Goal: Task Accomplishment & Management: Complete application form

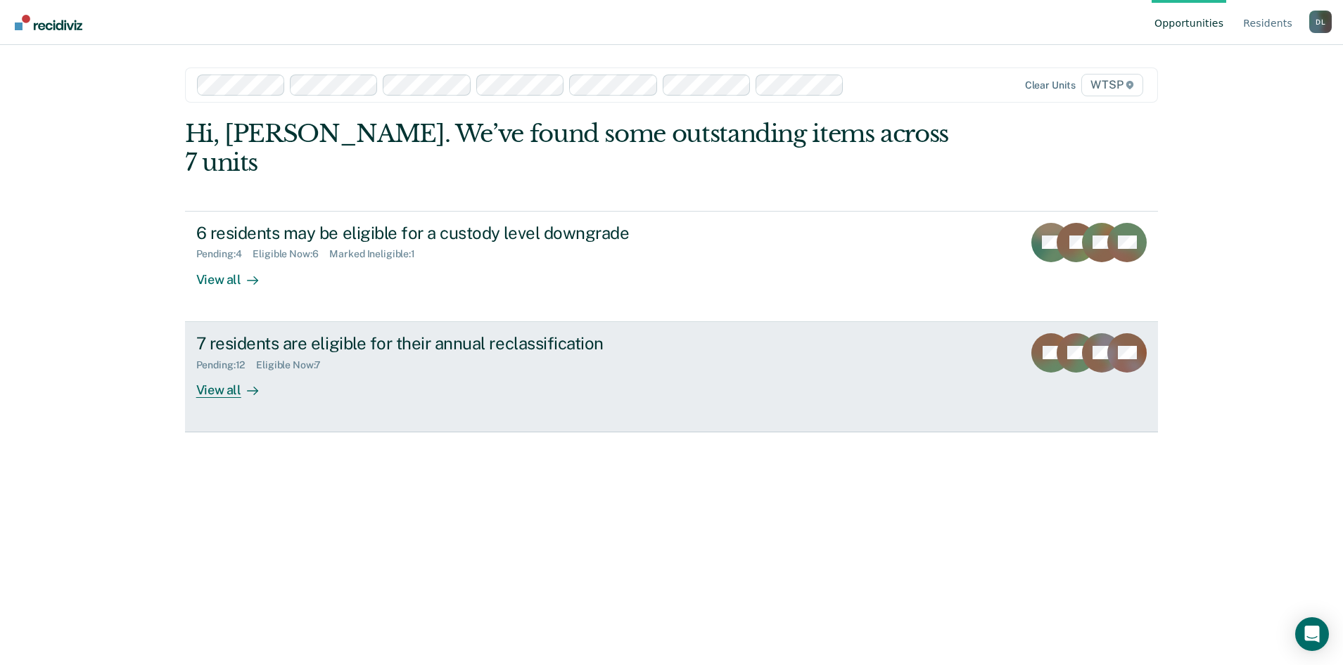
click at [222, 371] on div "View all" at bounding box center [235, 384] width 79 height 27
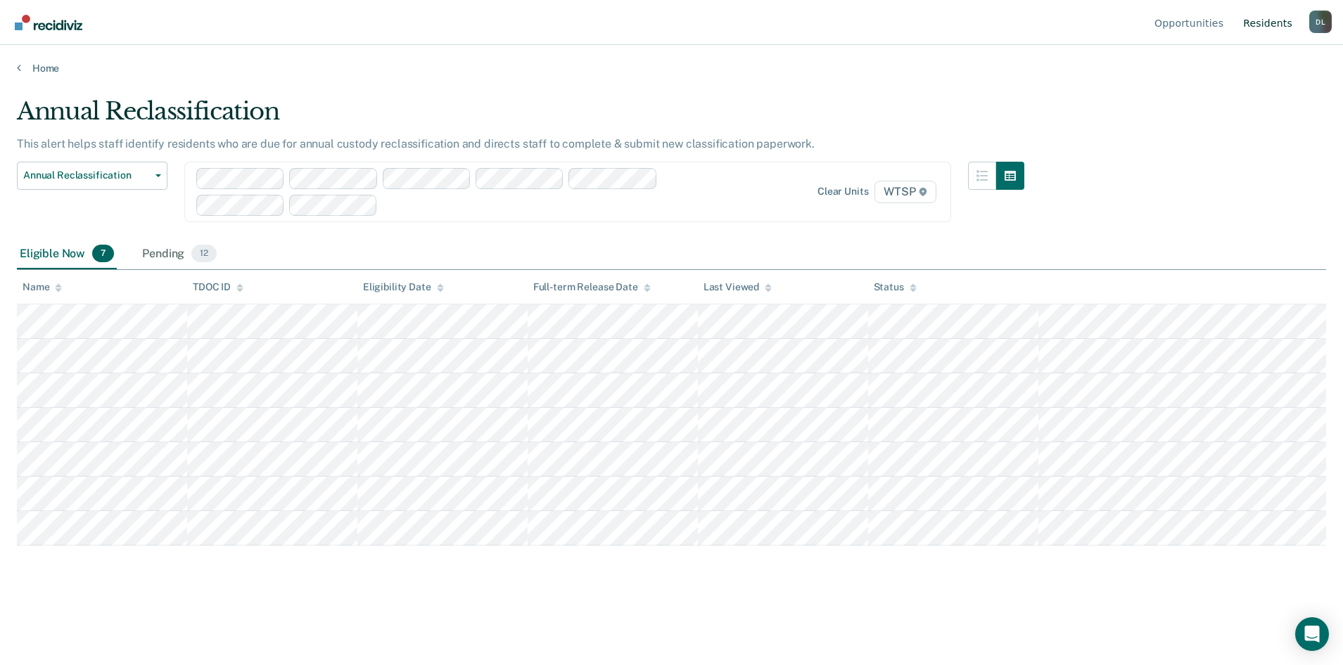
click at [1263, 20] on link "Resident s" at bounding box center [1267, 22] width 55 height 45
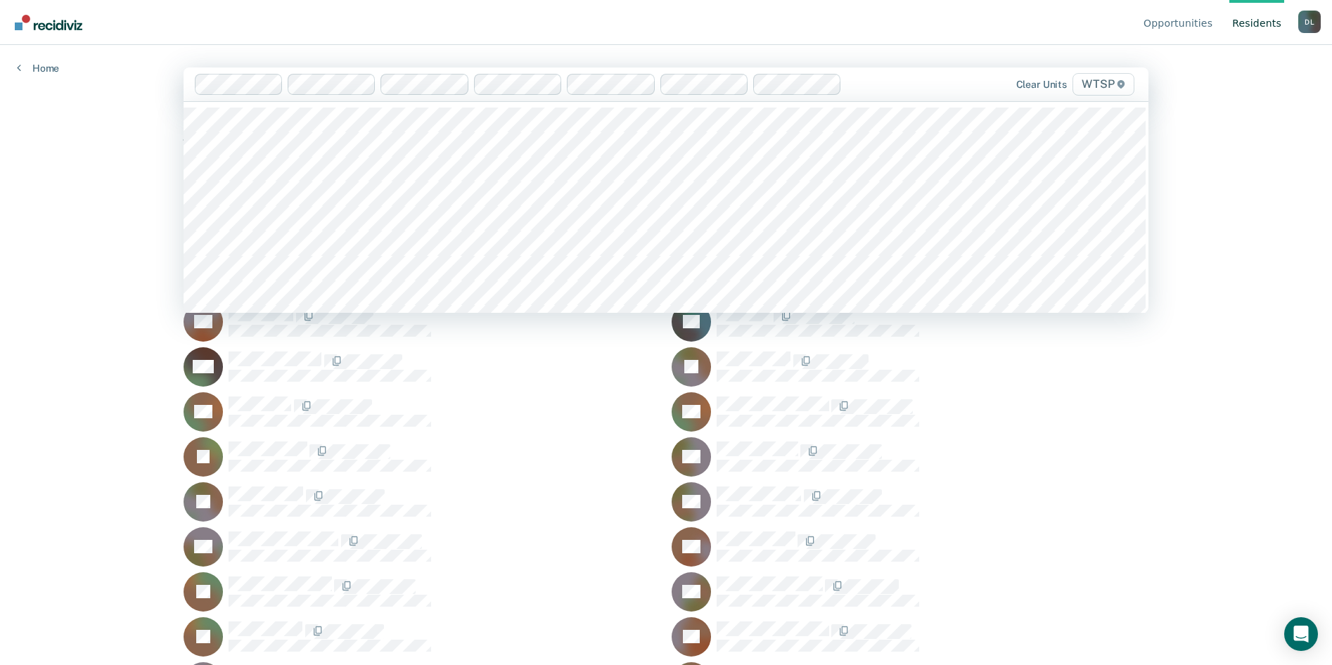
click at [1099, 87] on span "WTSP" at bounding box center [1104, 84] width 62 height 23
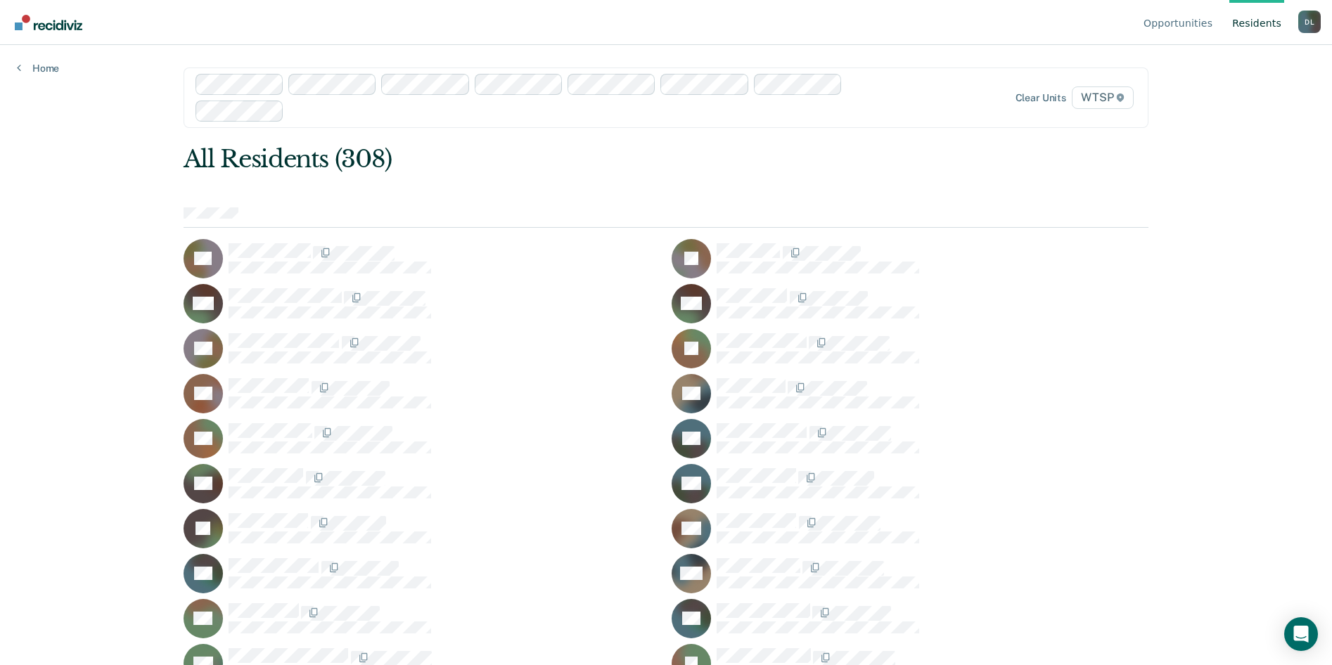
click at [1253, 20] on link "Resident s" at bounding box center [1257, 22] width 55 height 45
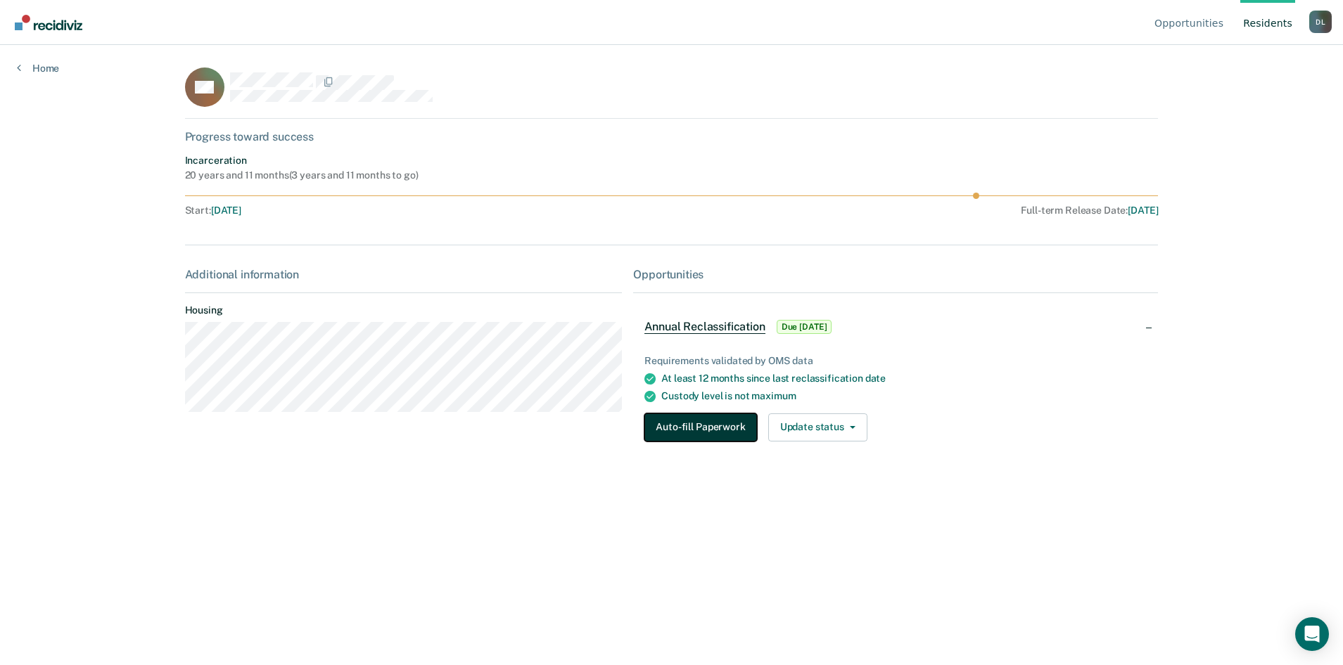
click at [707, 418] on button "Auto-fill Paperwork" at bounding box center [700, 428] width 112 height 28
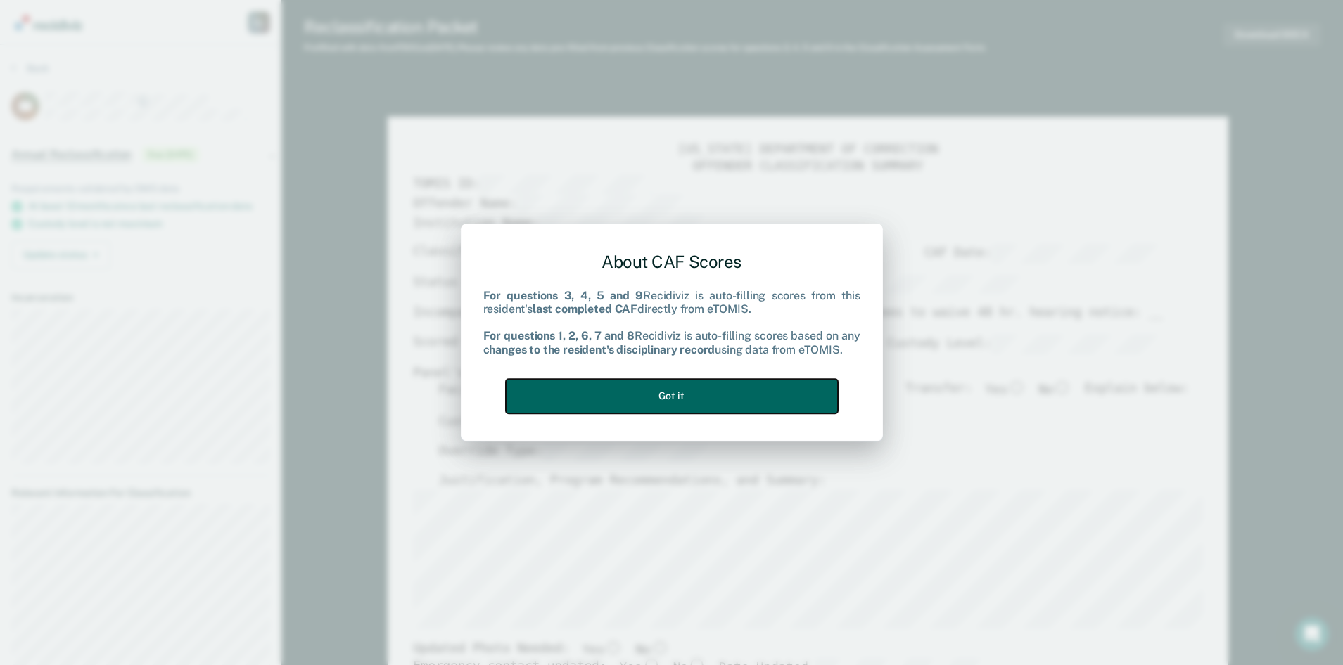
click at [724, 395] on button "Got it" at bounding box center [672, 396] width 332 height 34
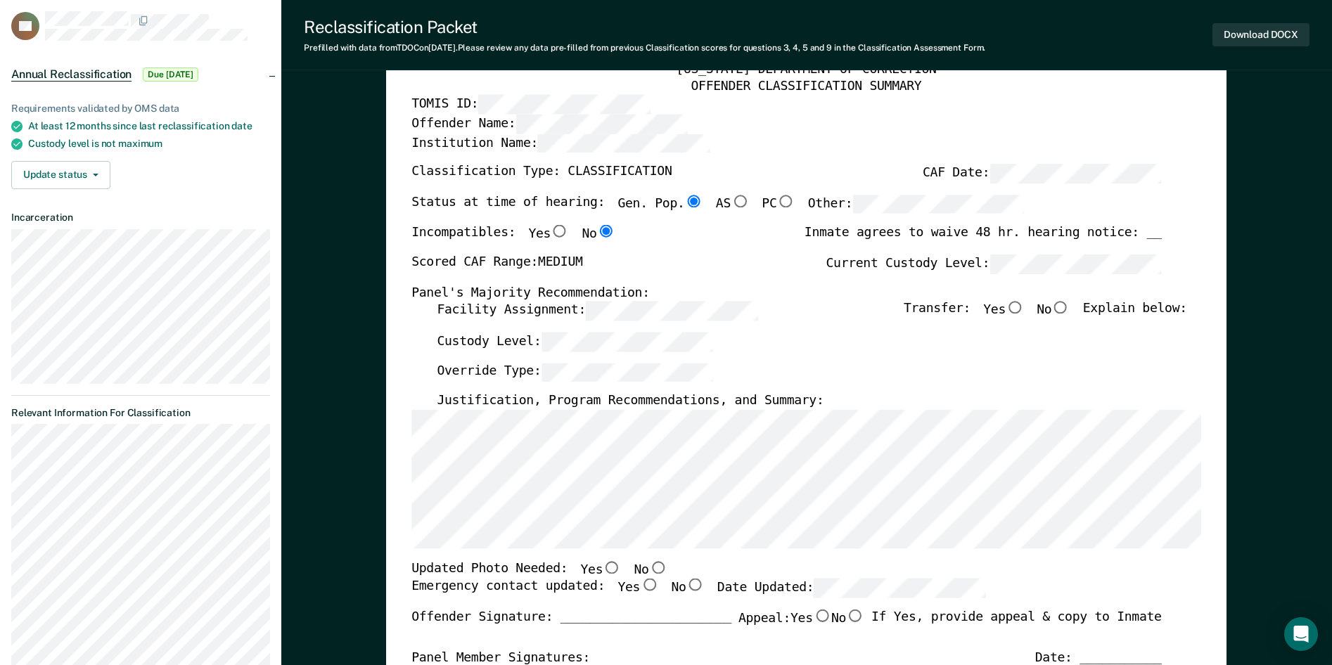
scroll to position [141, 0]
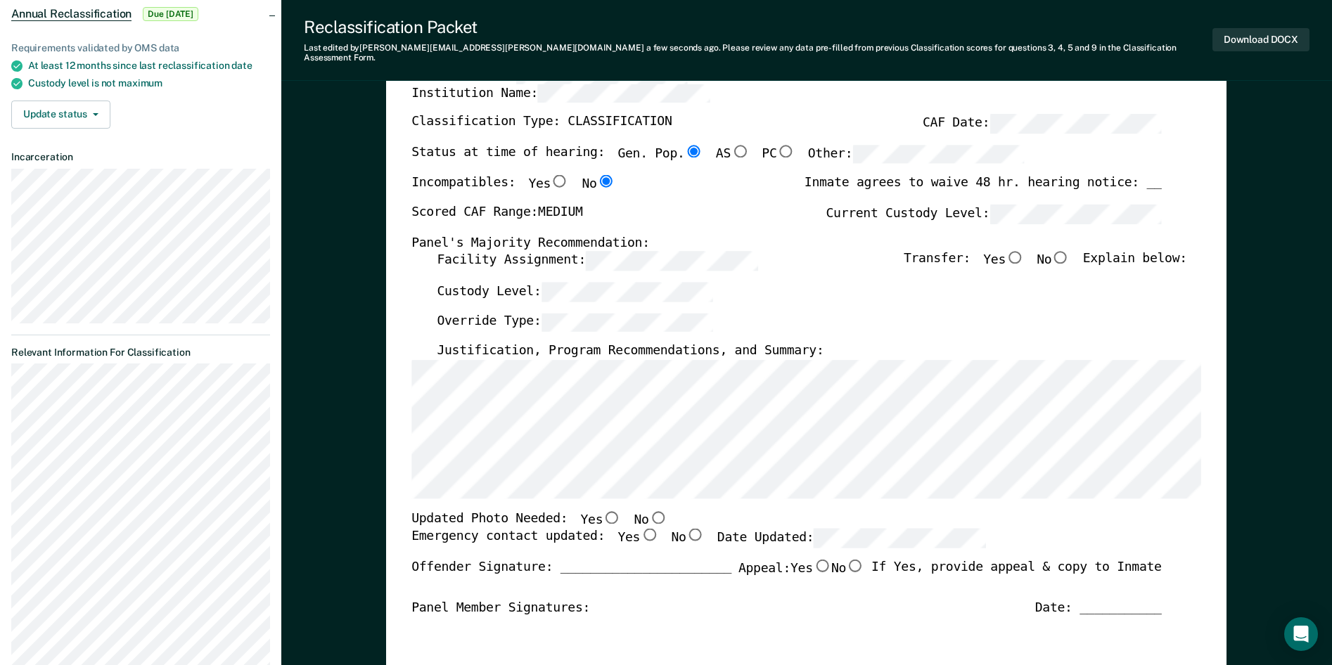
click at [649, 511] on input "No" at bounding box center [658, 517] width 18 height 13
type textarea "x"
radio input "true"
click at [641, 529] on input "Yes" at bounding box center [650, 535] width 18 height 13
type textarea "x"
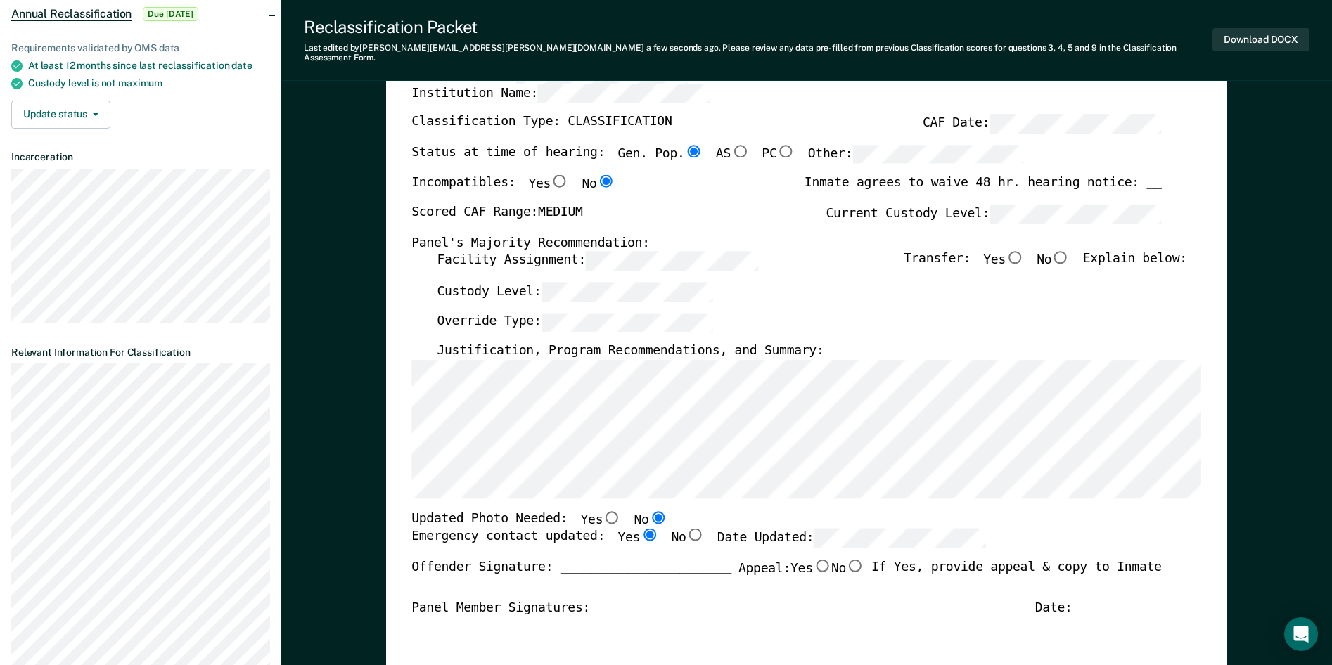
radio input "true"
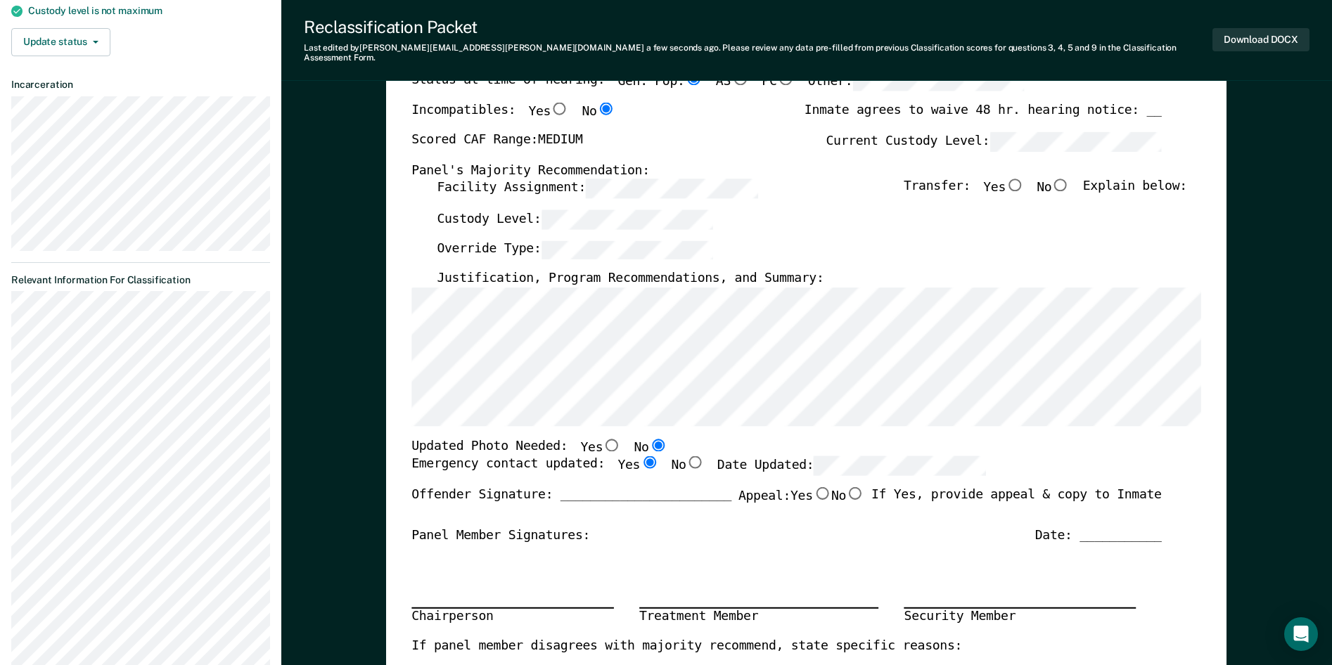
scroll to position [281, 0]
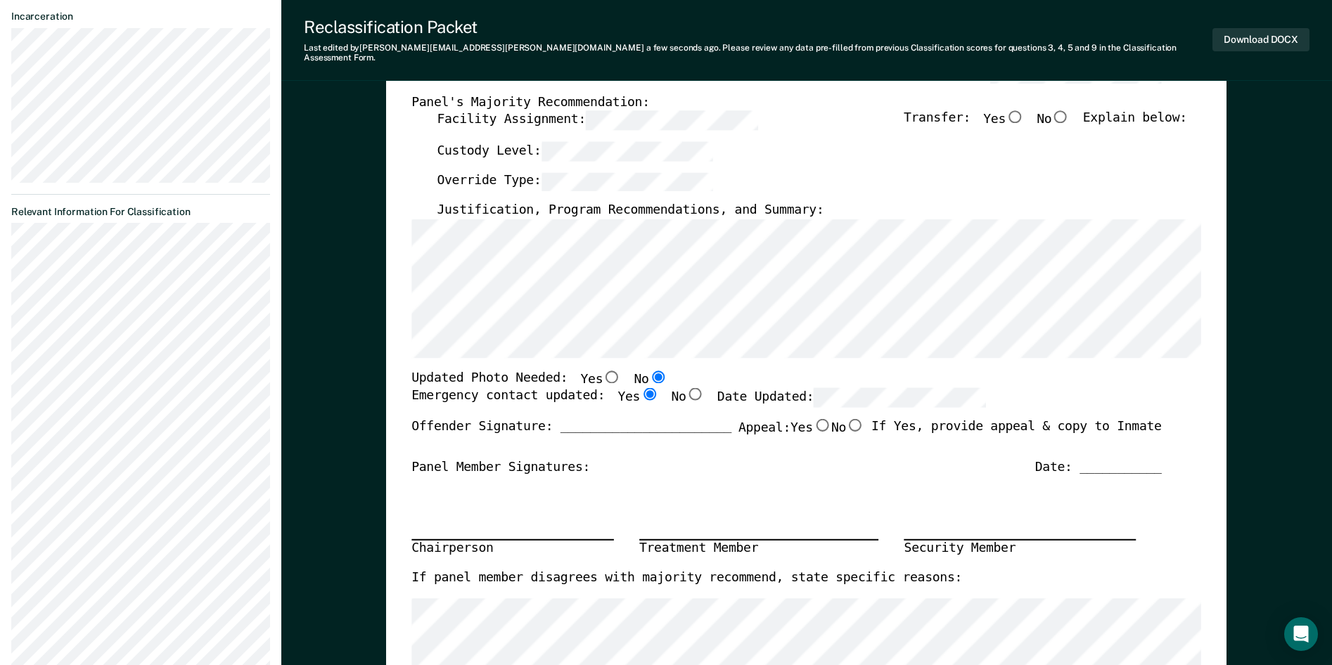
click at [852, 419] on input "No" at bounding box center [855, 425] width 18 height 13
type textarea "x"
radio input "true"
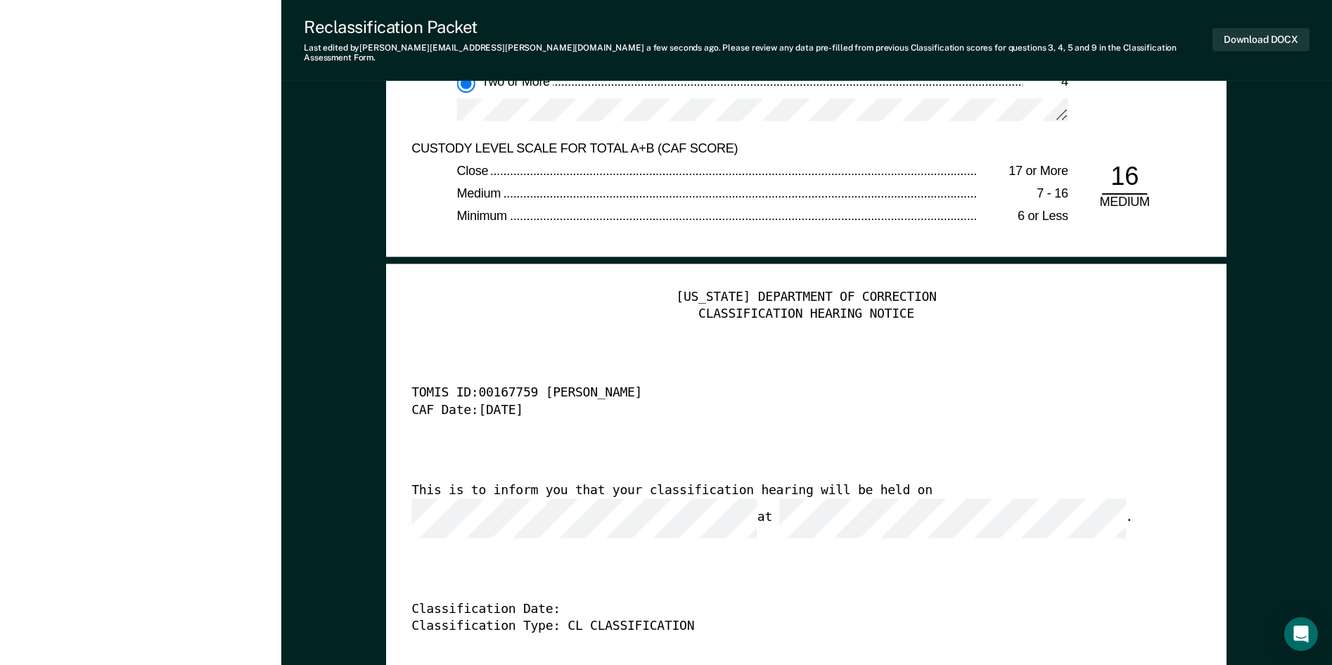
scroll to position [3306, 0]
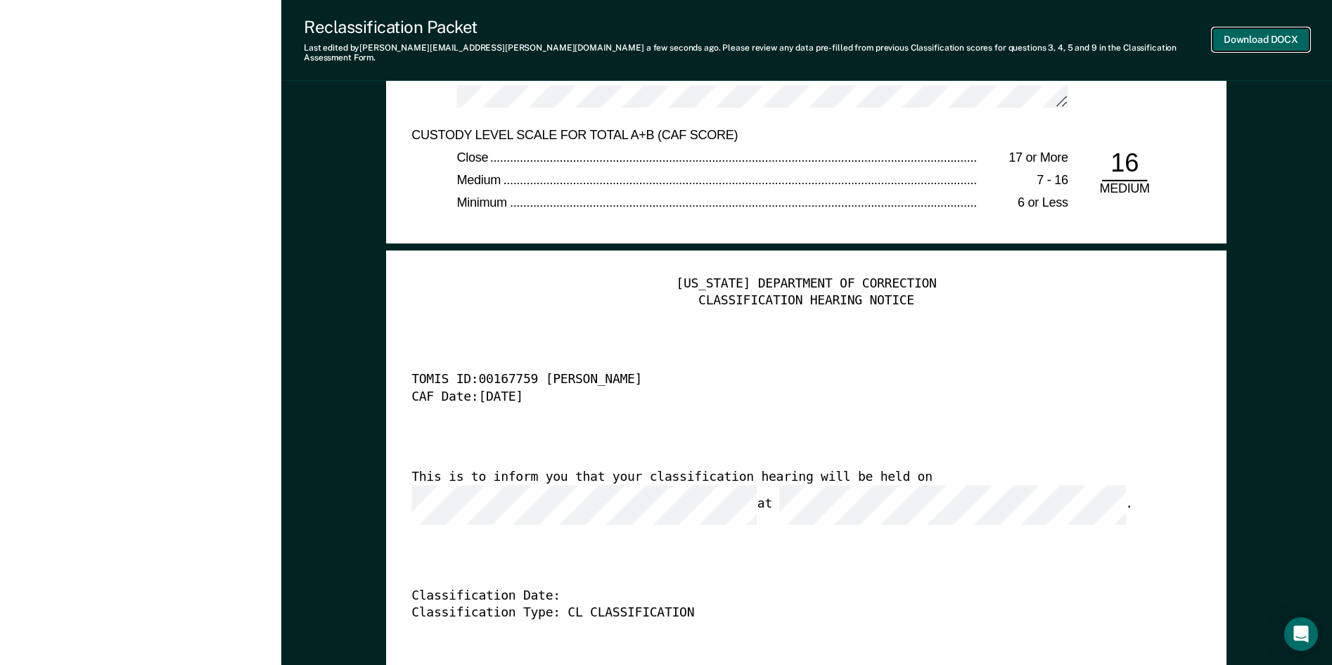
click at [1247, 30] on button "Download DOCX" at bounding box center [1261, 39] width 97 height 23
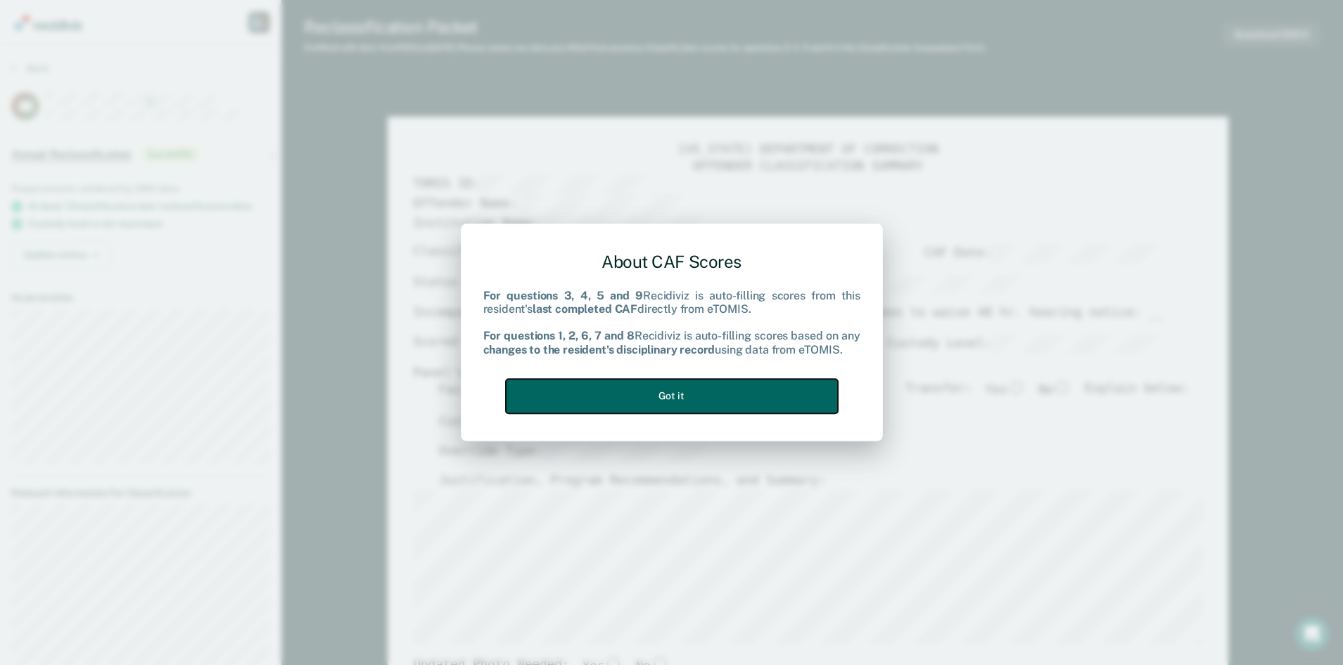
click at [701, 397] on button "Got it" at bounding box center [672, 396] width 332 height 34
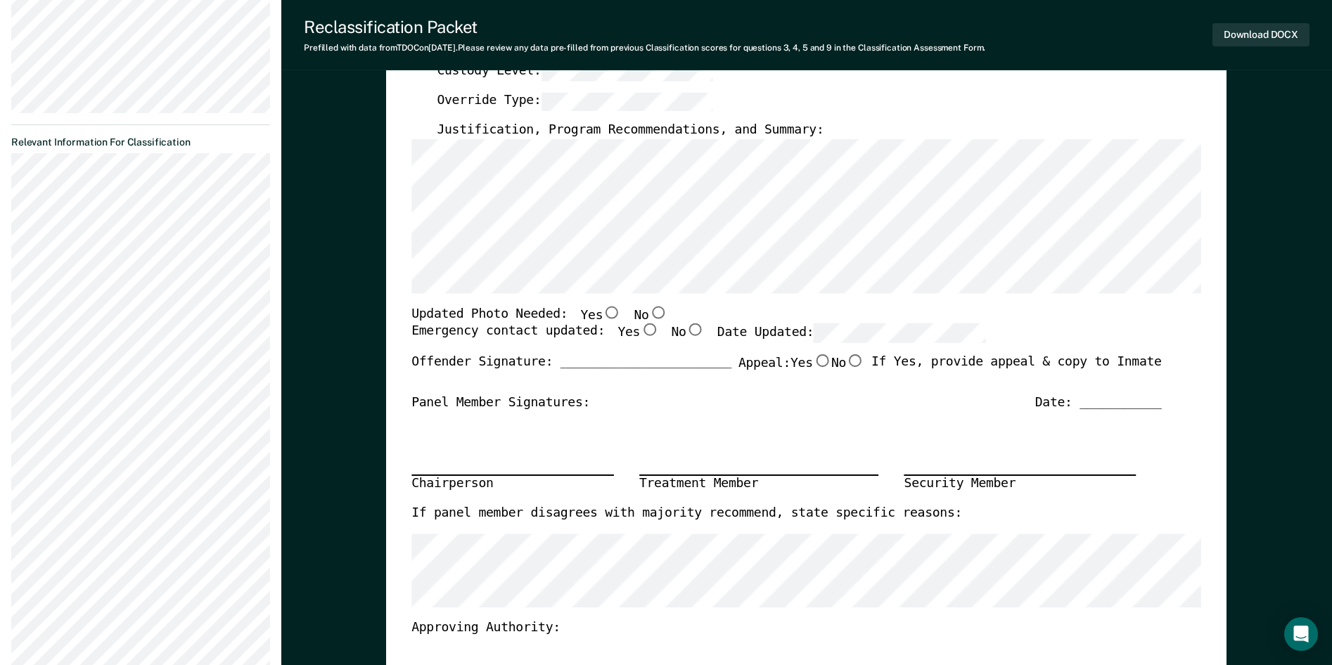
scroll to position [352, 0]
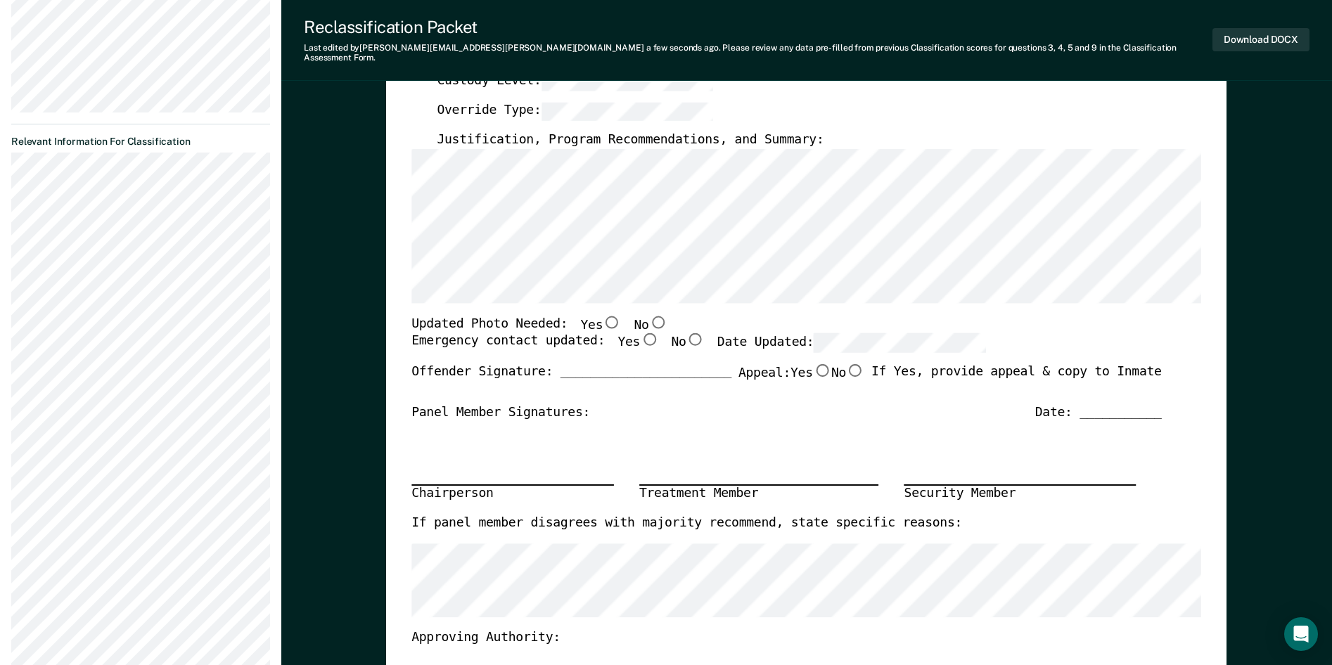
click at [649, 316] on input "No" at bounding box center [658, 322] width 18 height 13
type textarea "x"
radio input "true"
click at [641, 333] on input "Yes" at bounding box center [650, 339] width 18 height 13
type textarea "x"
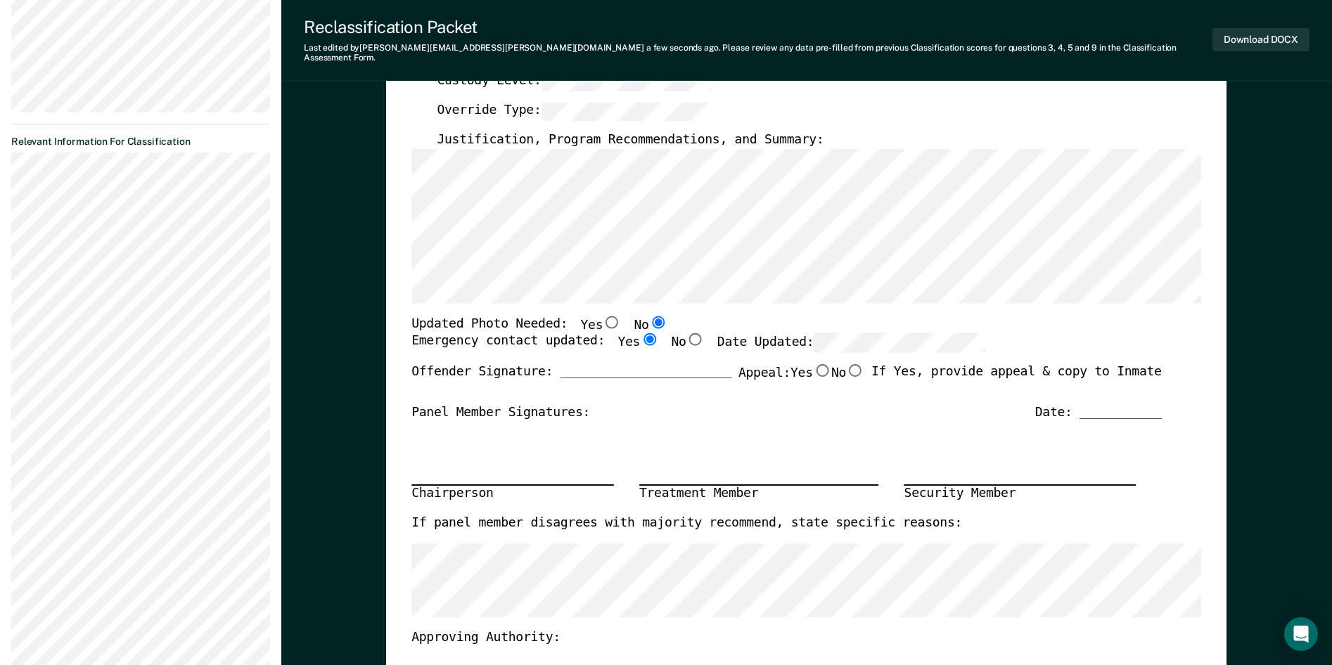
radio input "true"
click at [850, 364] on input "No" at bounding box center [855, 370] width 18 height 13
type textarea "x"
radio input "true"
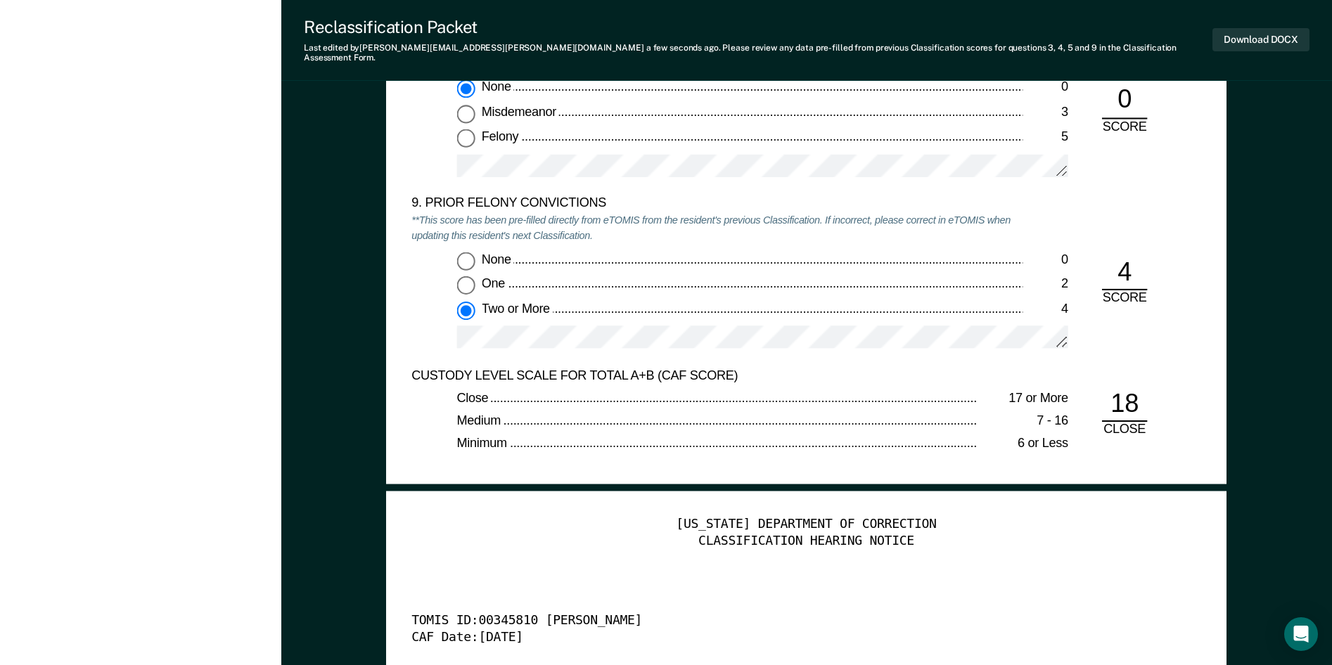
scroll to position [3095, 0]
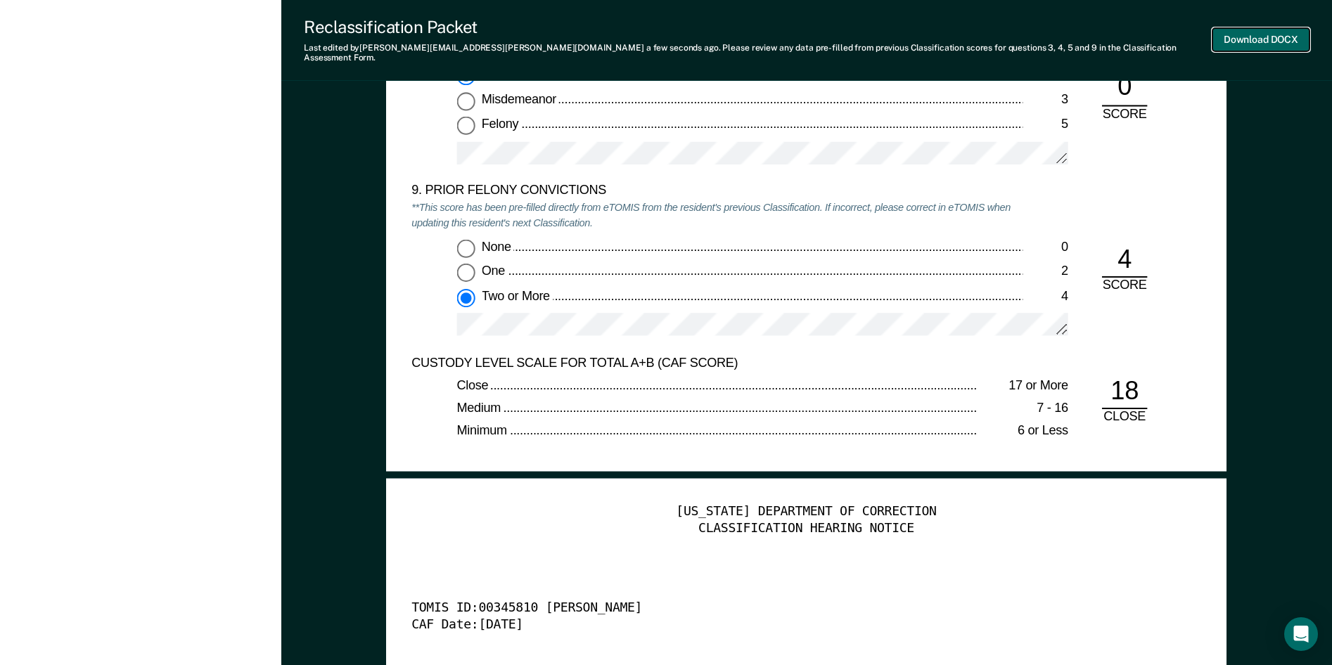
click at [1254, 31] on button "Download DOCX" at bounding box center [1261, 39] width 97 height 23
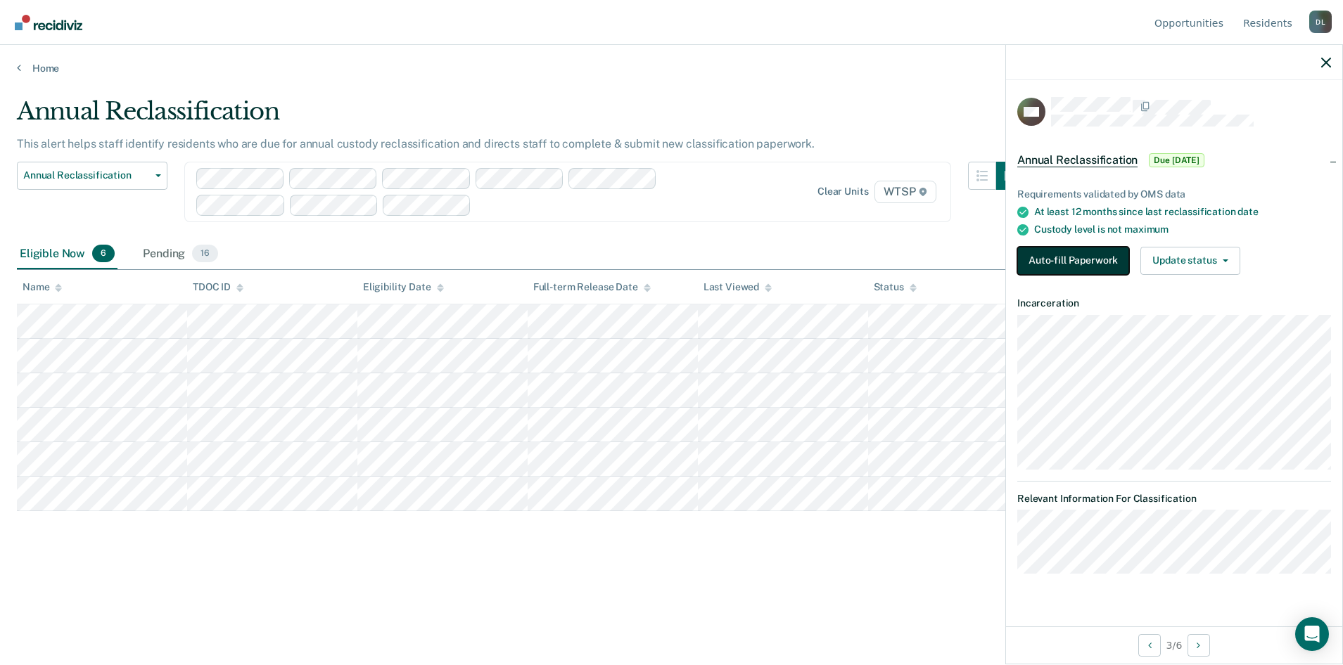
click at [1067, 252] on button "Auto-fill Paperwork" at bounding box center [1073, 261] width 112 height 28
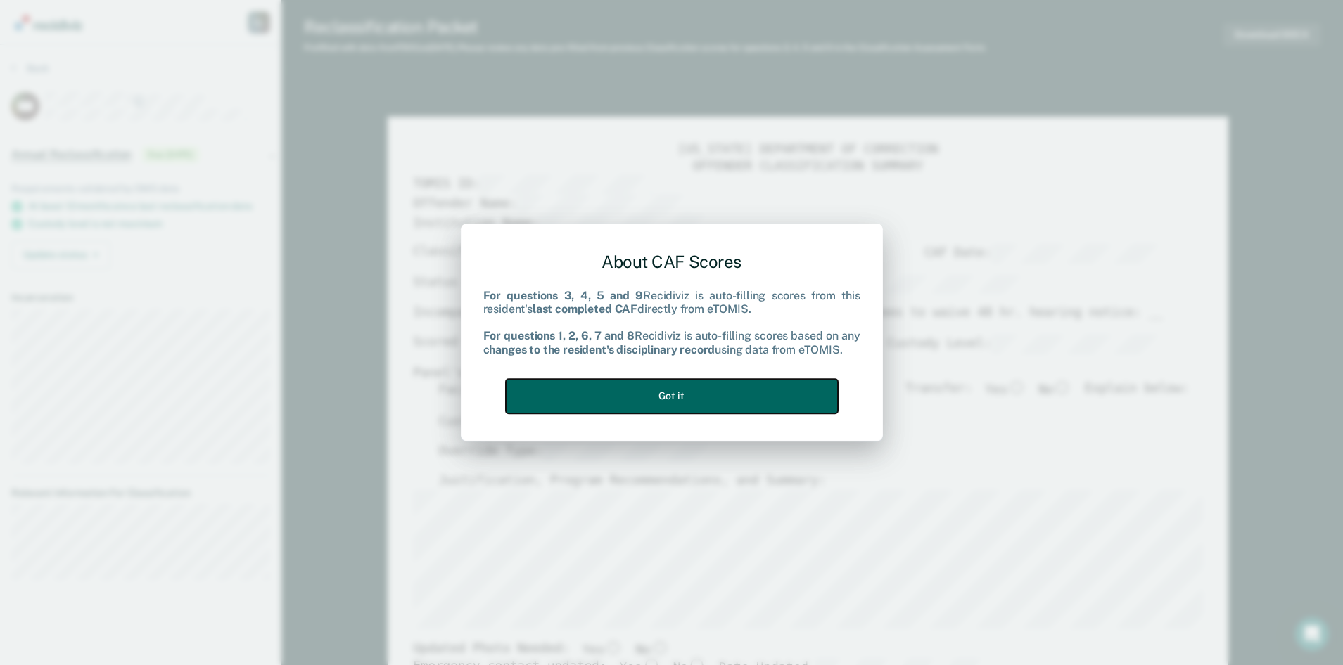
click at [678, 395] on button "Got it" at bounding box center [672, 396] width 332 height 34
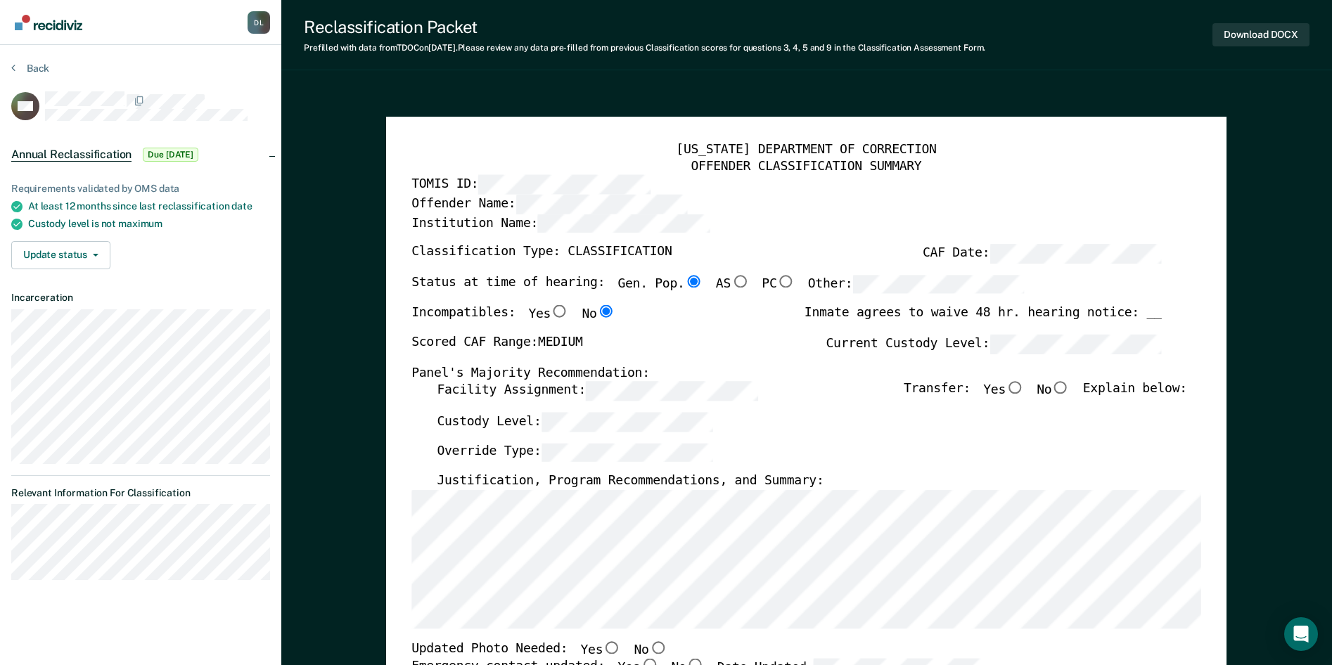
click at [1070, 385] on input "No" at bounding box center [1061, 388] width 18 height 13
type textarea "x"
radio input "true"
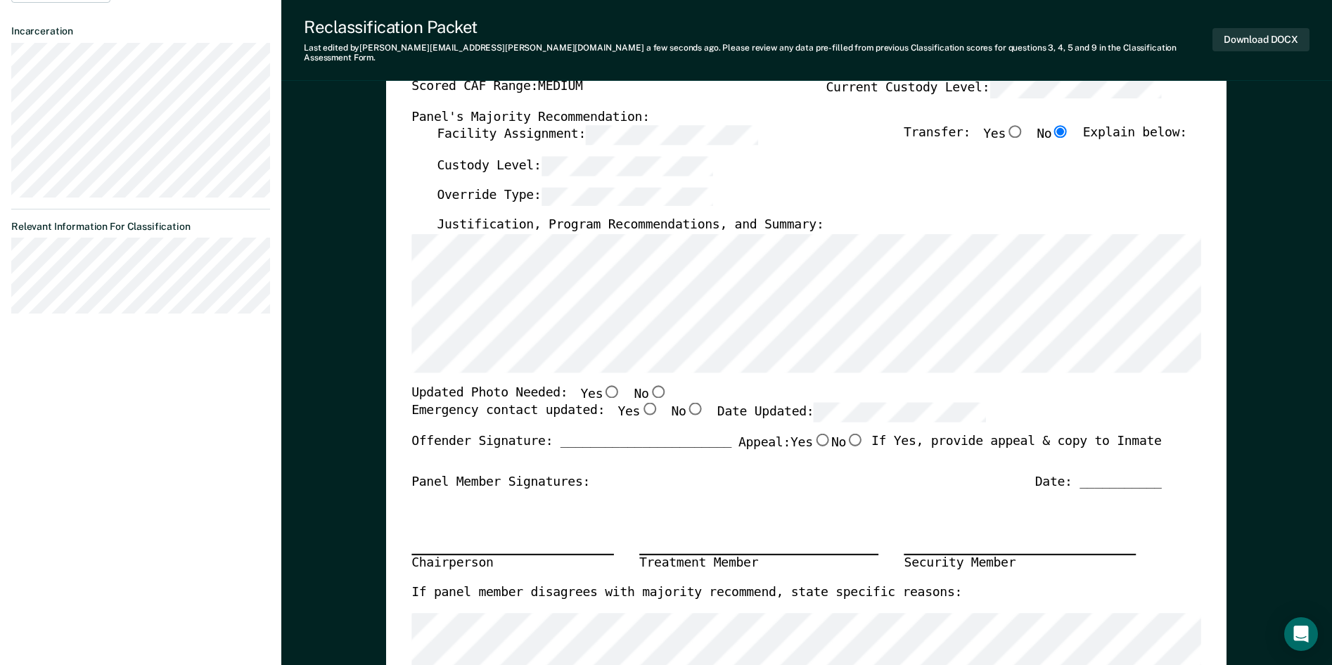
scroll to position [281, 0]
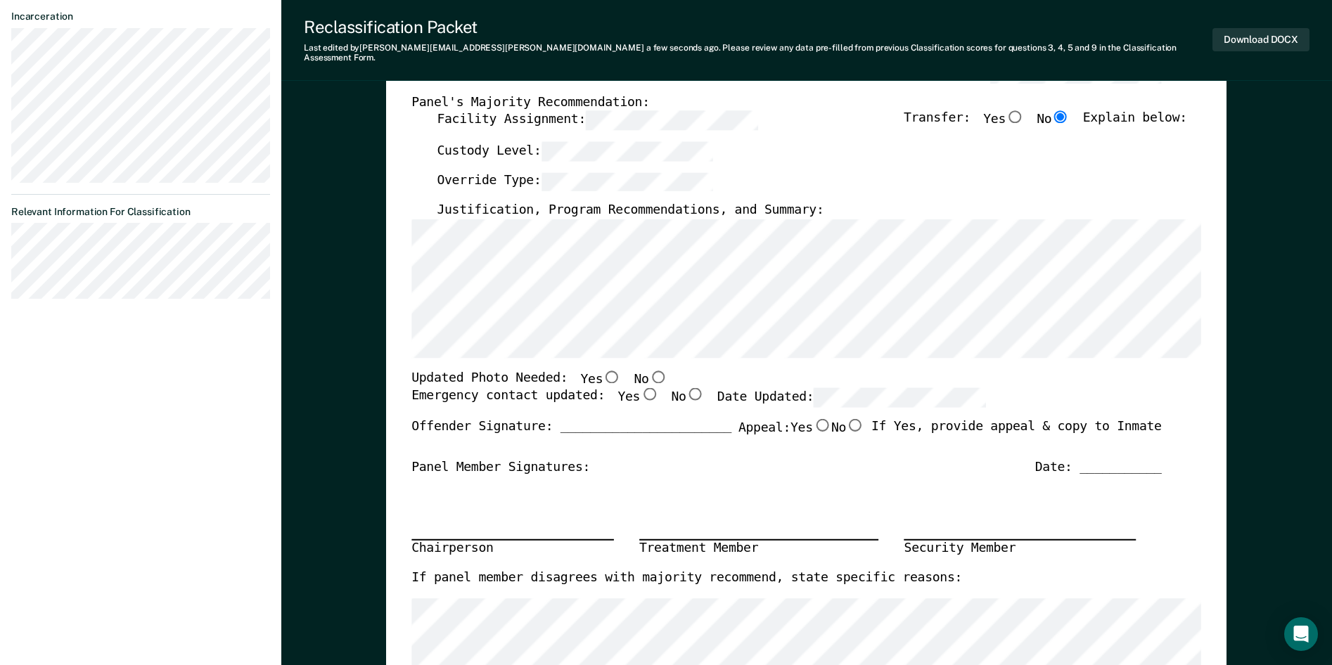
click at [649, 371] on input "No" at bounding box center [658, 377] width 18 height 13
type textarea "x"
radio input "true"
click at [641, 388] on input "Yes" at bounding box center [650, 394] width 18 height 13
type textarea "x"
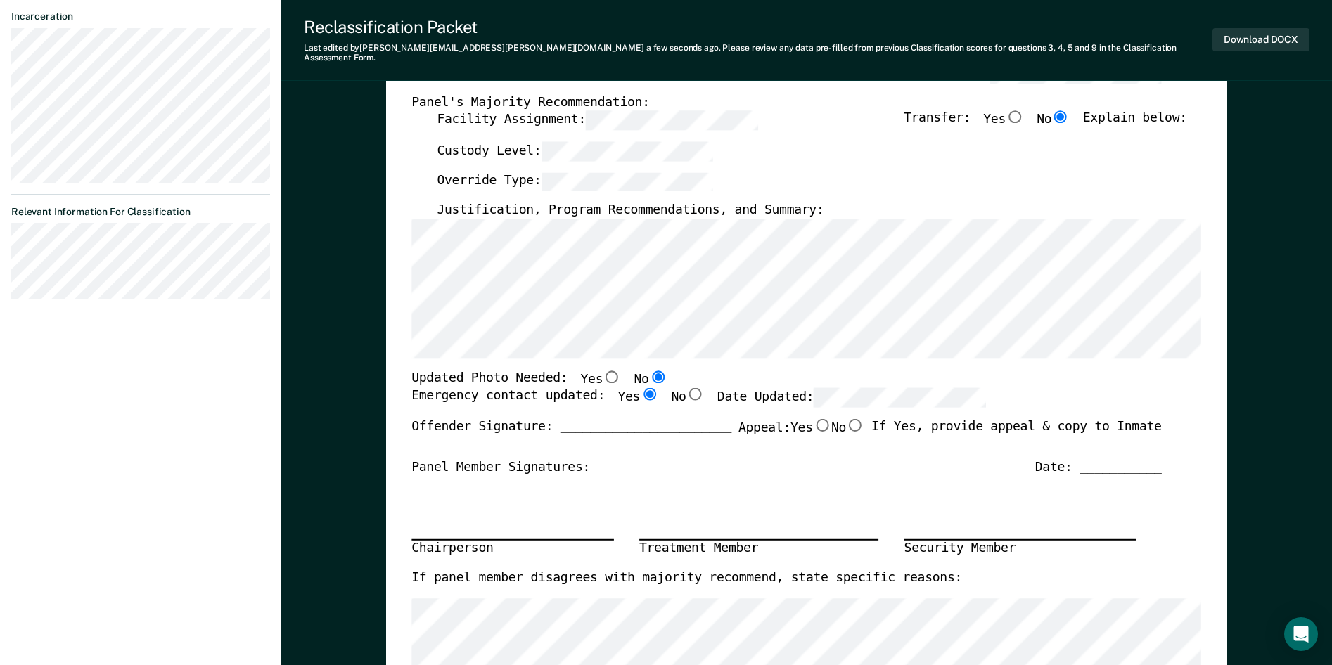
radio input "true"
click at [850, 419] on input "No" at bounding box center [855, 425] width 18 height 13
type textarea "x"
radio input "true"
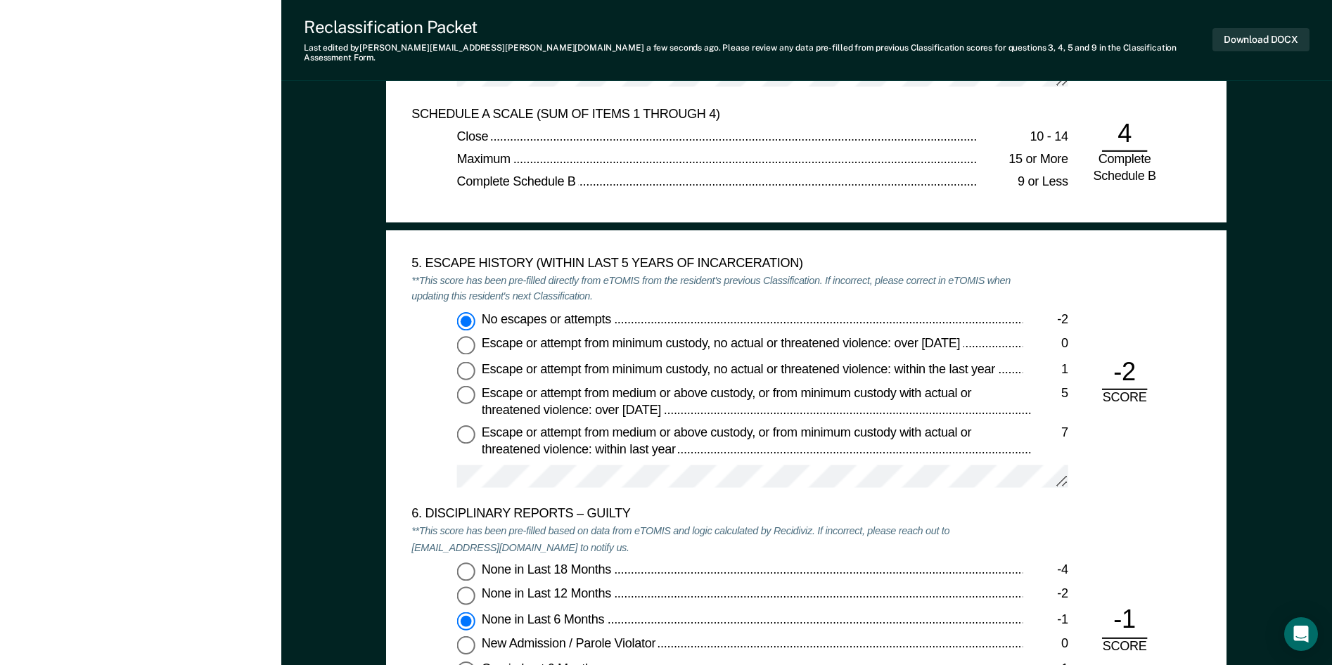
scroll to position [1829, 0]
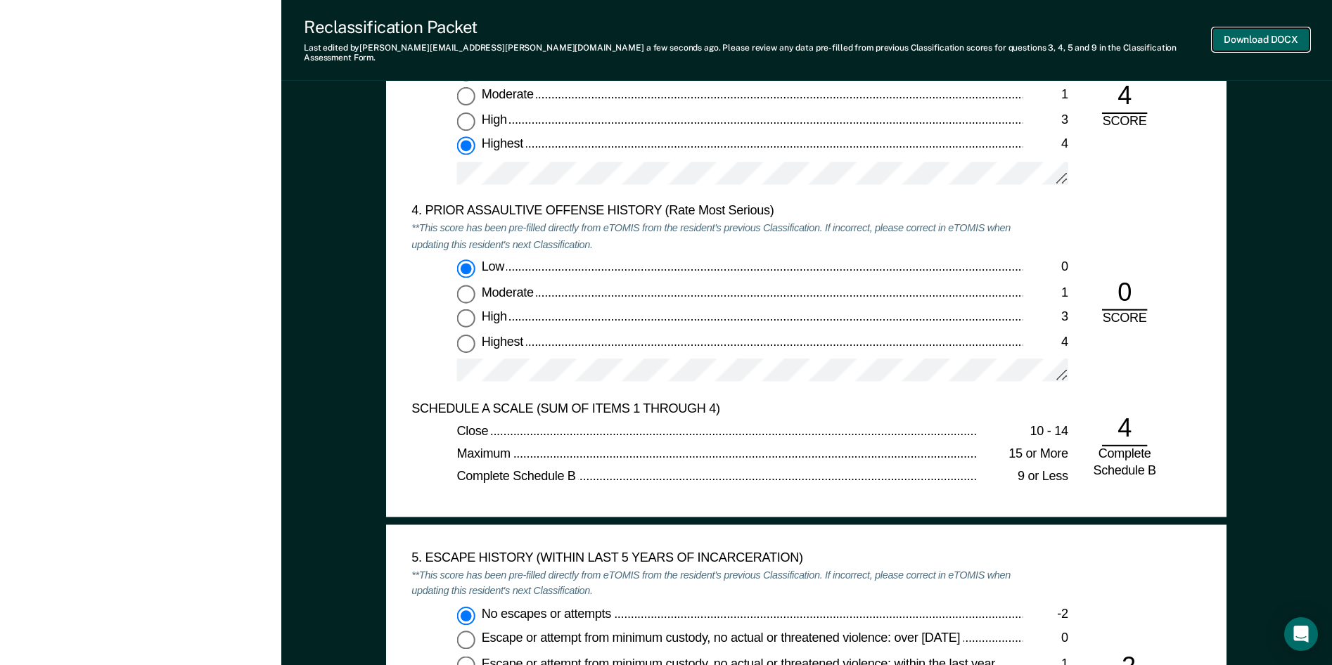
click at [1251, 34] on button "Download DOCX" at bounding box center [1261, 39] width 97 height 23
type textarea "x"
